Goal: Task Accomplishment & Management: Manage account settings

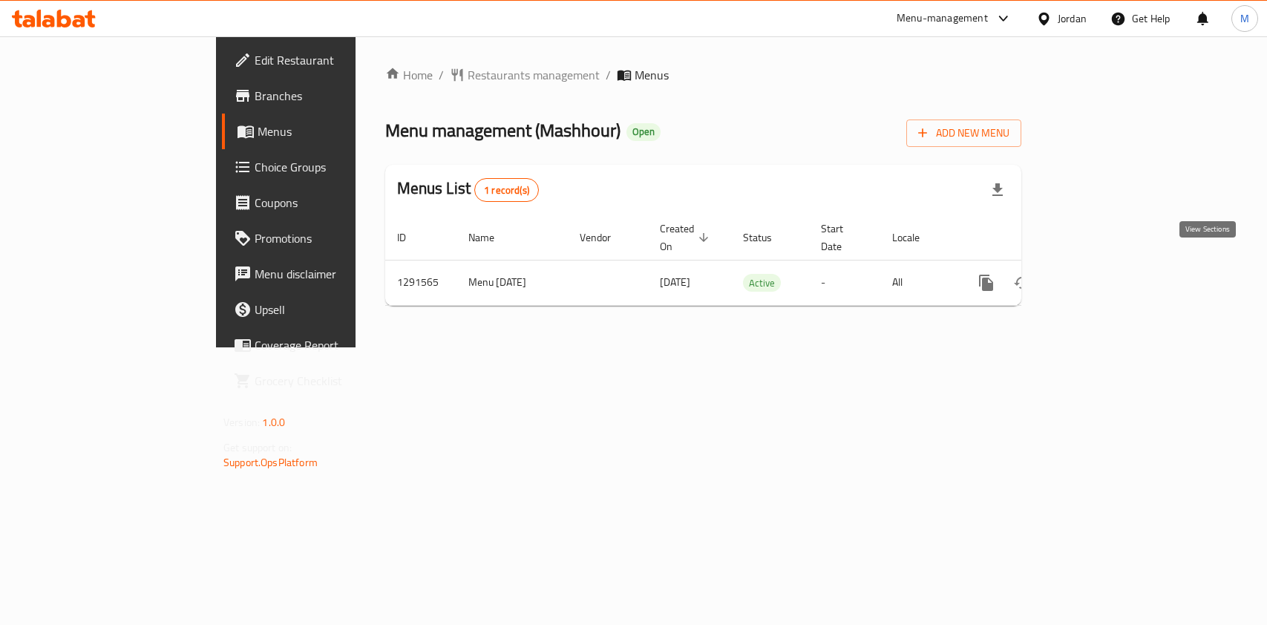
click at [1102, 274] on icon "enhanced table" at bounding box center [1094, 283] width 18 height 18
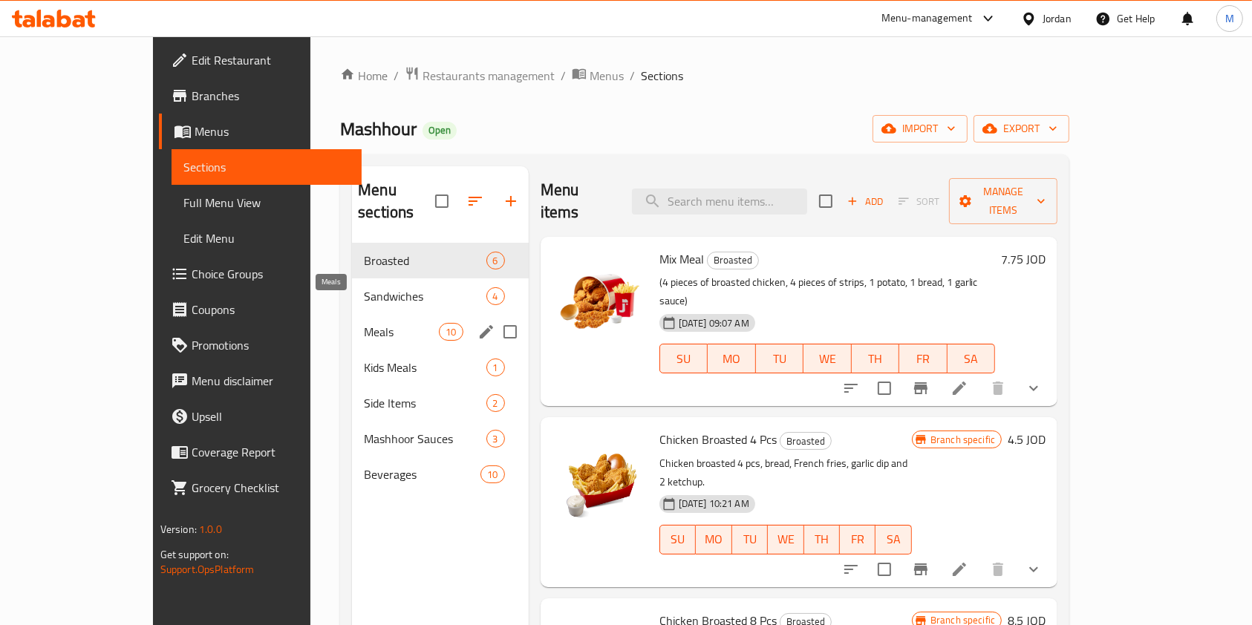
click at [364, 323] on span "Meals" at bounding box center [401, 332] width 75 height 18
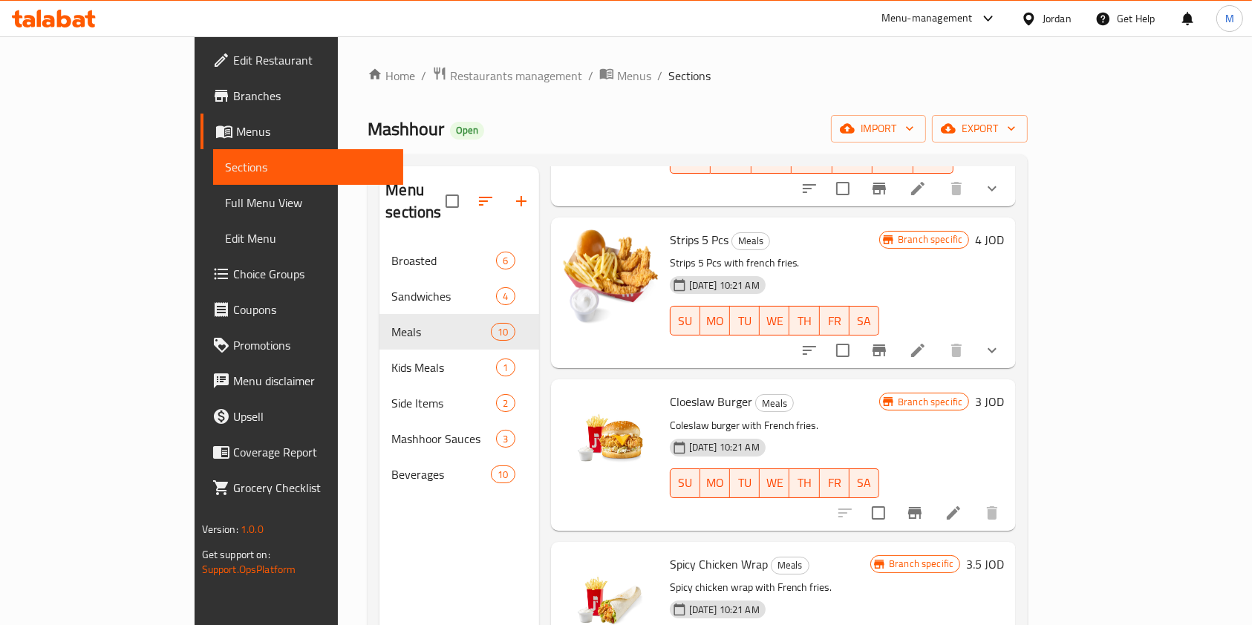
scroll to position [1033, 0]
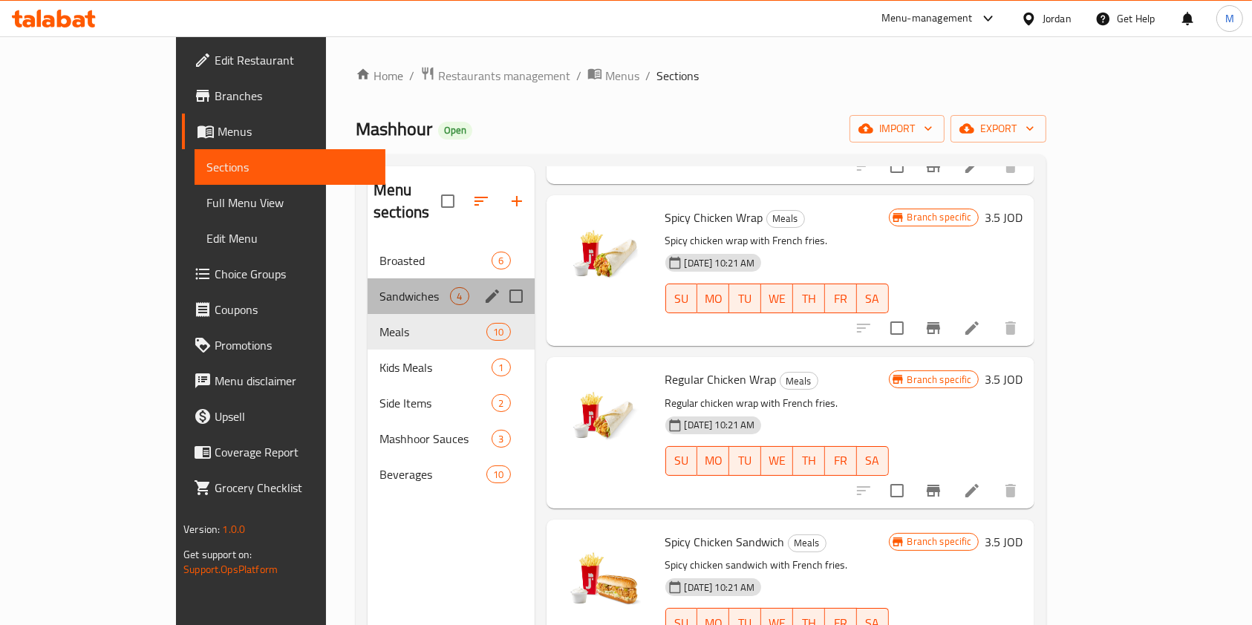
click at [367, 278] on div "Sandwiches 4" at bounding box center [450, 296] width 166 height 36
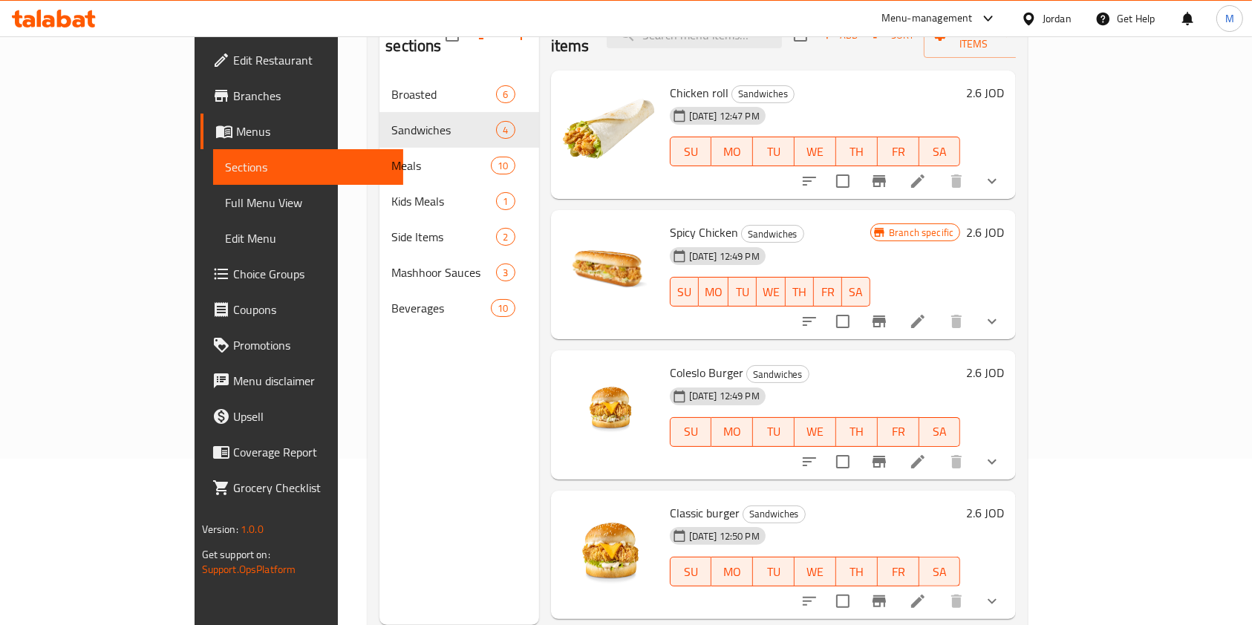
scroll to position [170, 0]
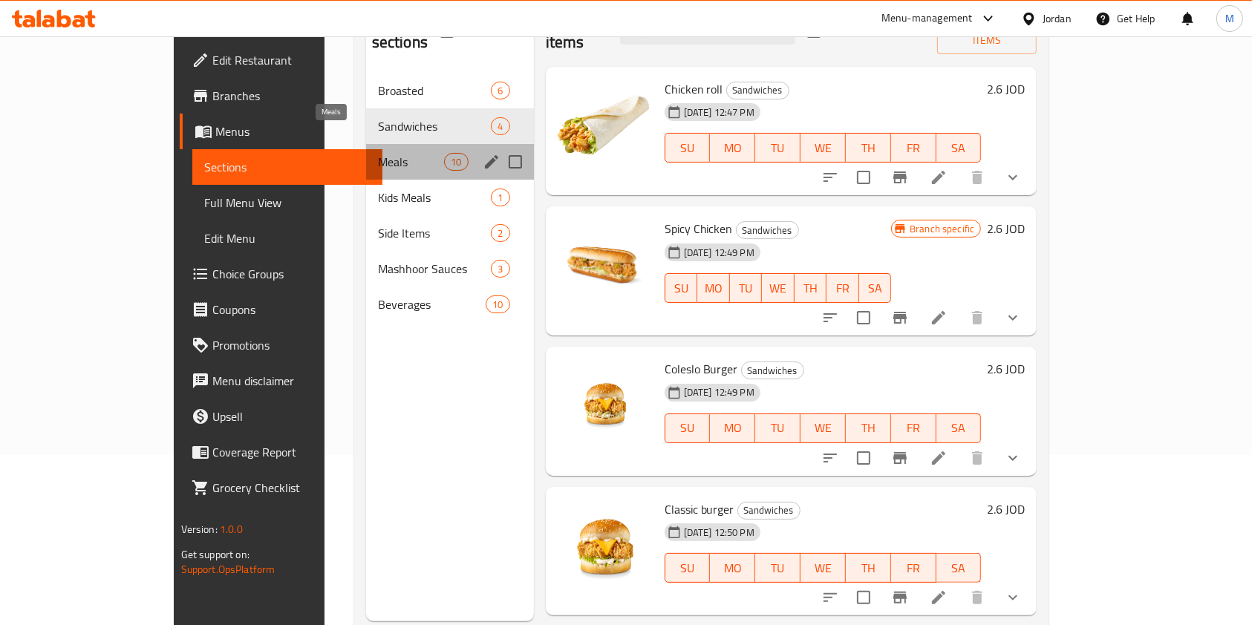
click at [378, 153] on span "Meals" at bounding box center [411, 162] width 67 height 18
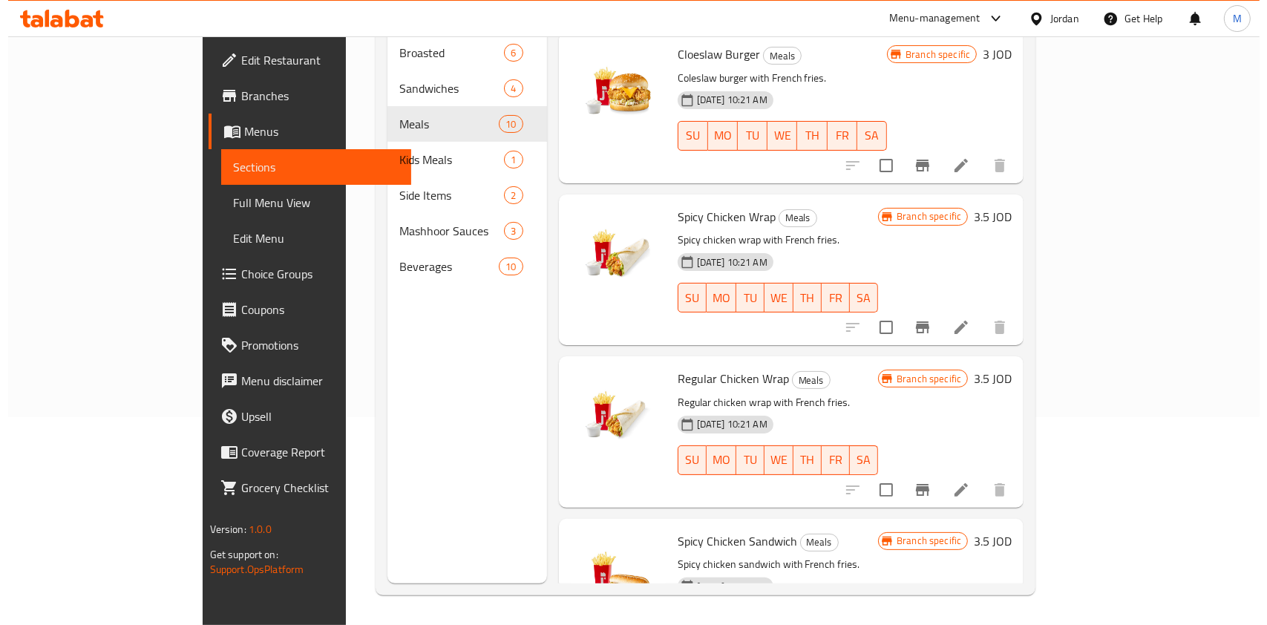
scroll to position [826, 0]
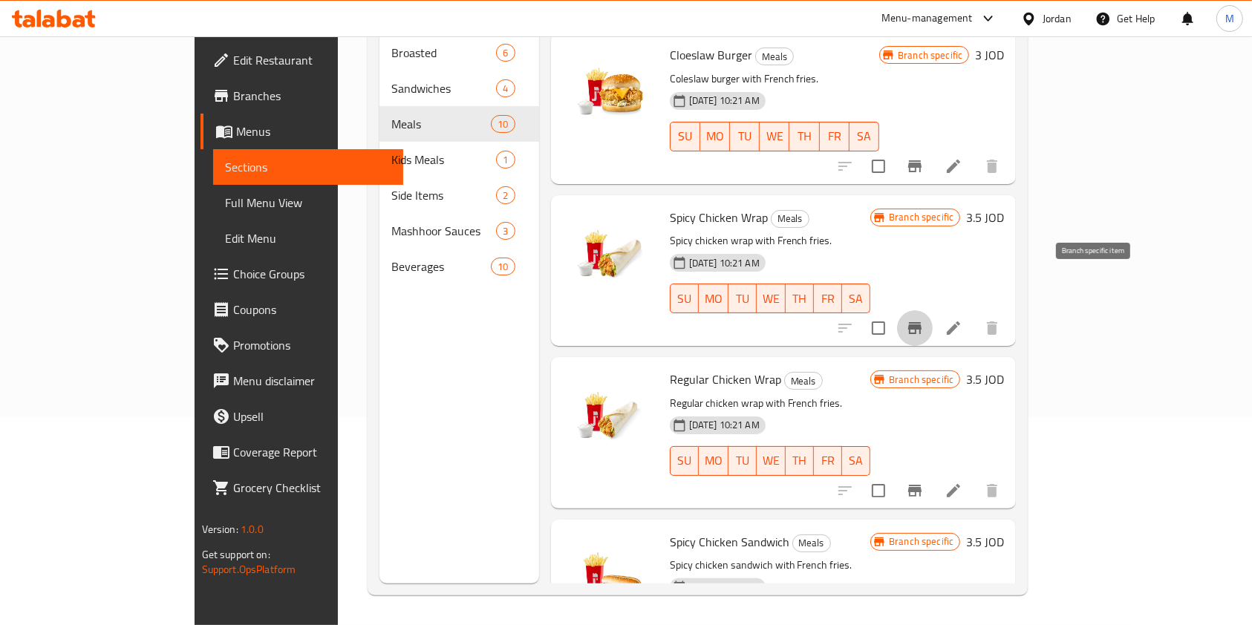
click at [924, 319] on icon "Branch-specific-item" at bounding box center [915, 328] width 18 height 18
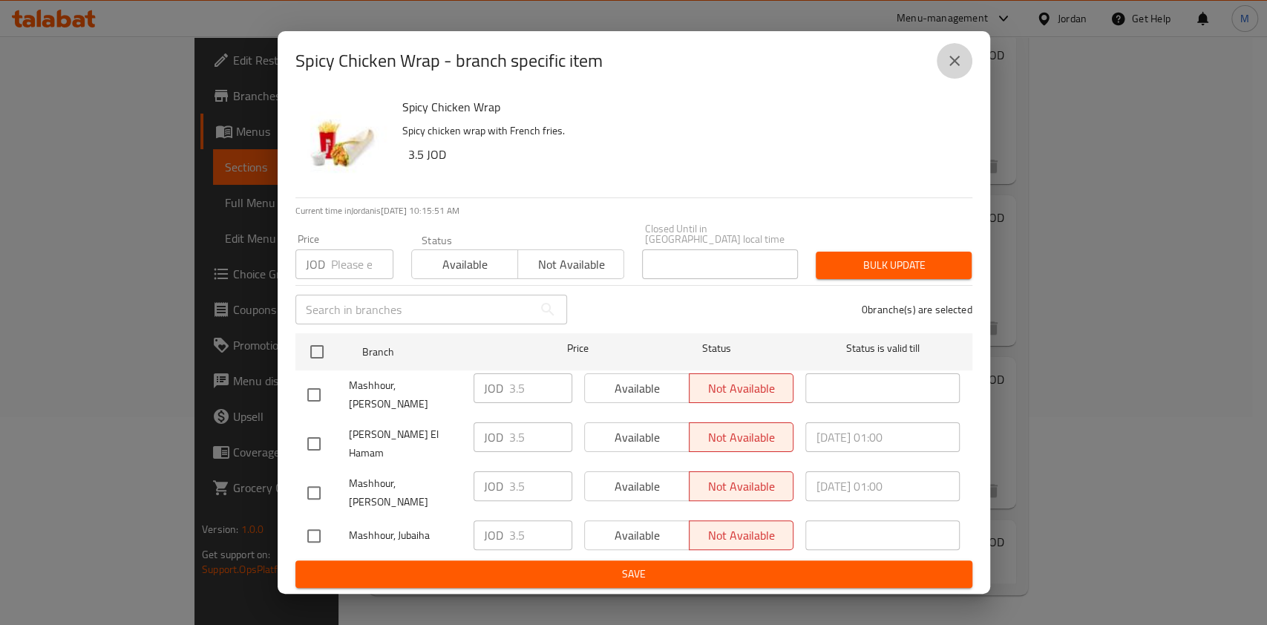
click at [961, 70] on icon "close" at bounding box center [955, 61] width 18 height 18
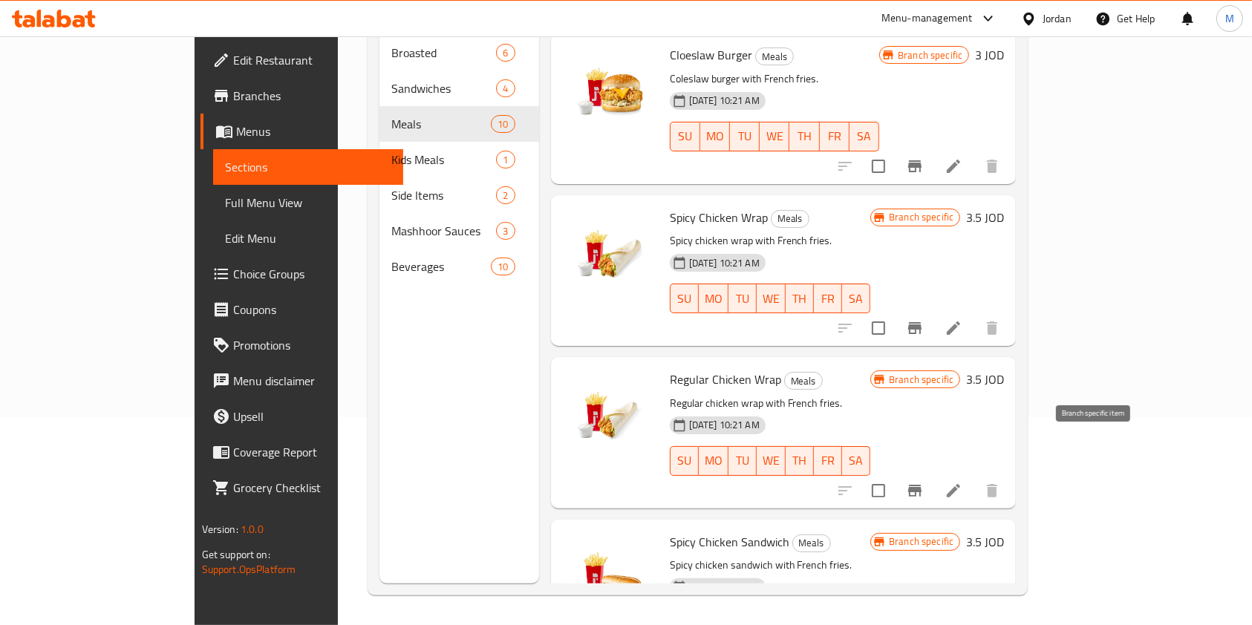
click at [924, 482] on icon "Branch-specific-item" at bounding box center [915, 491] width 18 height 18
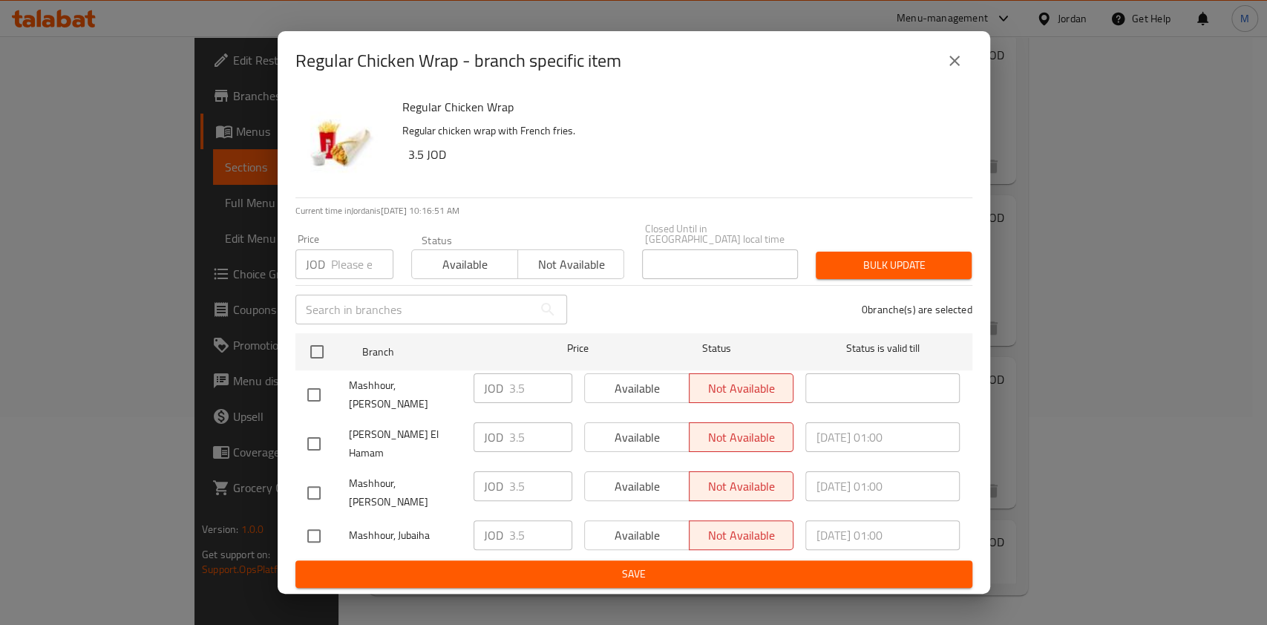
click at [592, 270] on span "Not available" at bounding box center [571, 265] width 94 height 22
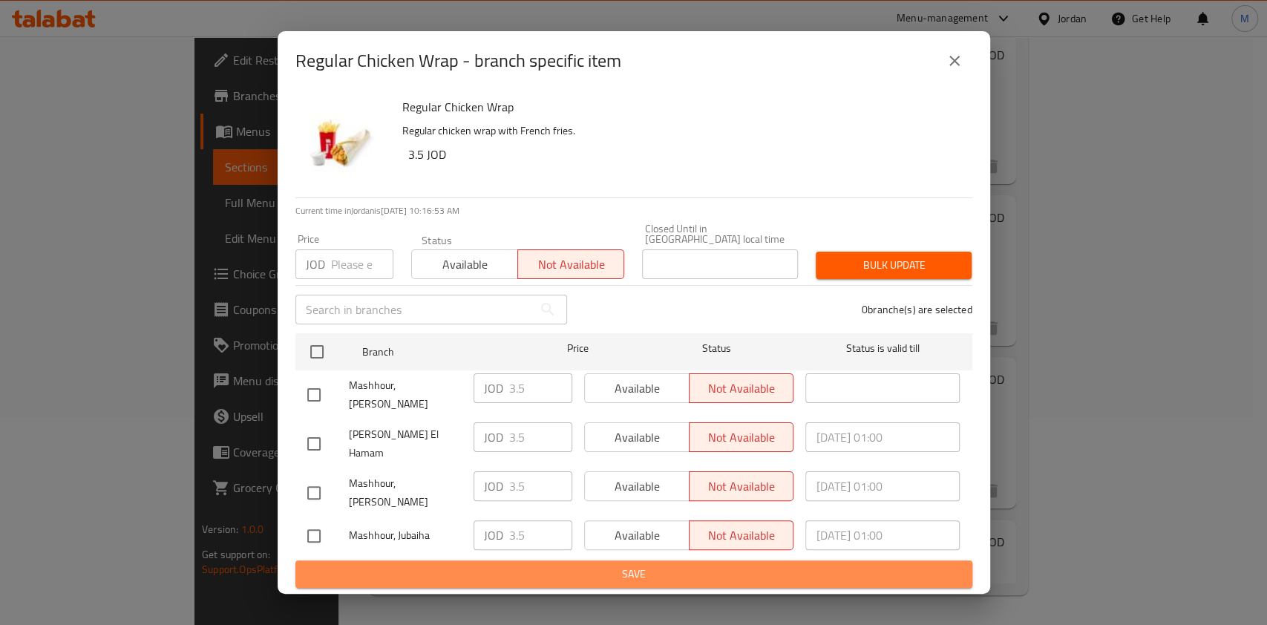
click at [670, 565] on span "Save" at bounding box center [633, 574] width 653 height 19
